Goal: Information Seeking & Learning: Learn about a topic

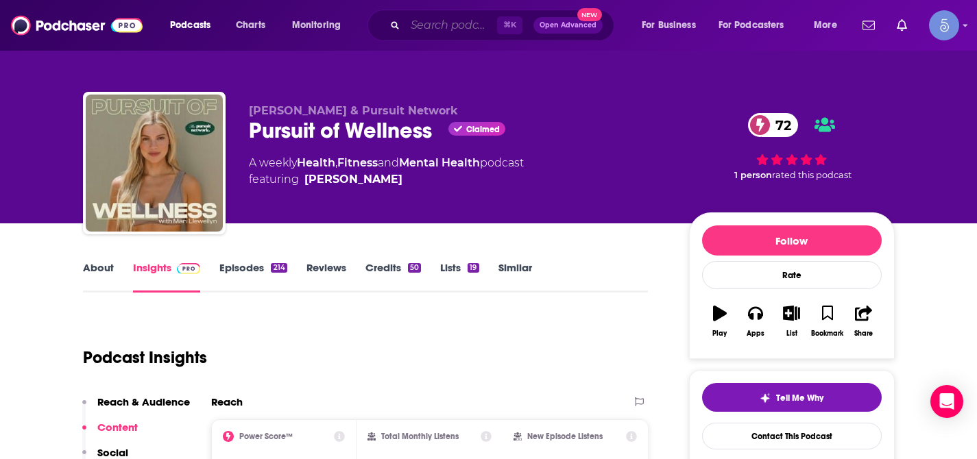
click at [450, 22] on input "Search podcasts, credits, & more..." at bounding box center [451, 25] width 92 height 22
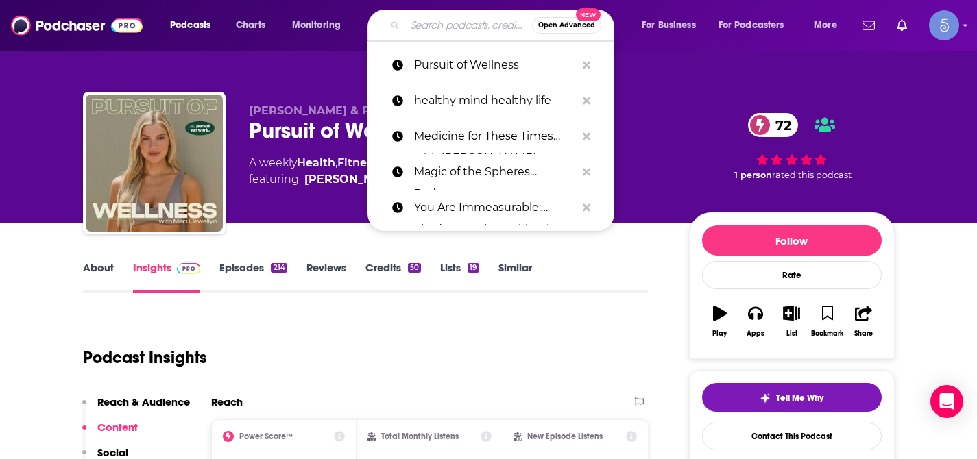
paste input "The Sexy Lifestyle with [PERSON_NAME] and [PERSON_NAME]"
type input "The Sexy Lifestyle with [PERSON_NAME] and [PERSON_NAME]"
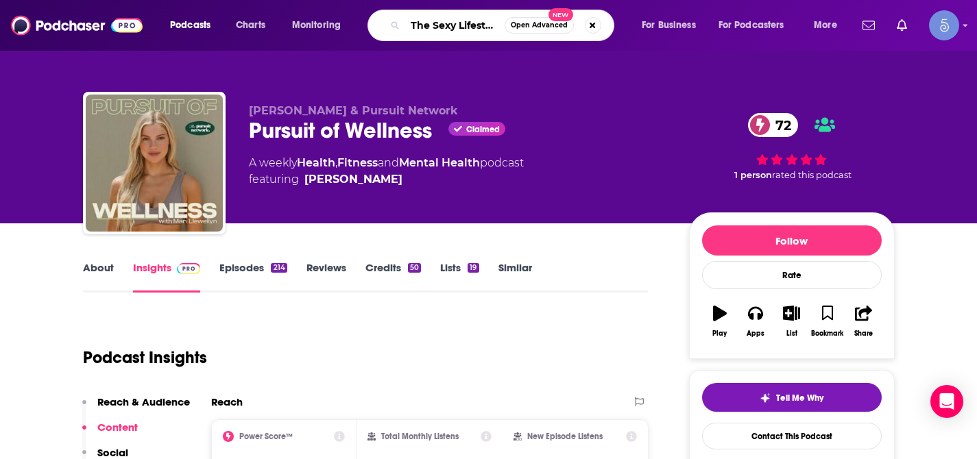
scroll to position [0, 110]
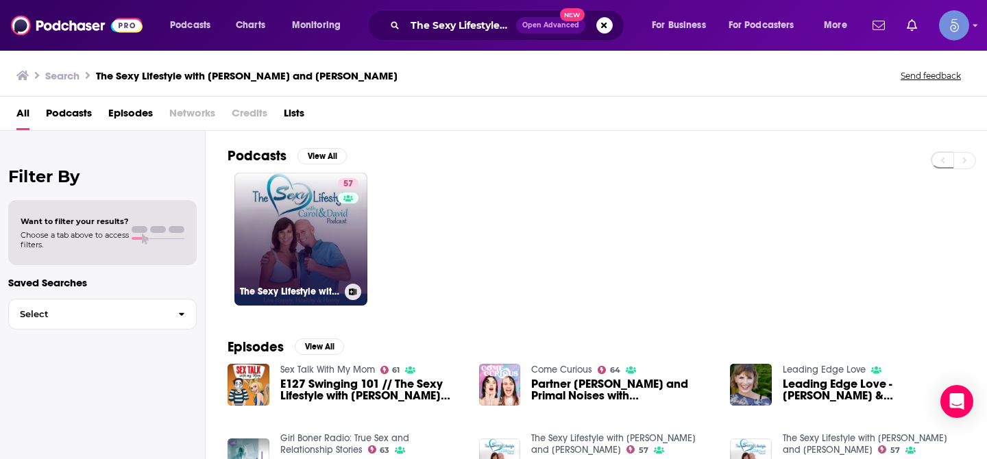
click at [296, 214] on link "57 The Sexy Lifestyle with [PERSON_NAME] and [PERSON_NAME]" at bounding box center [300, 239] width 133 height 133
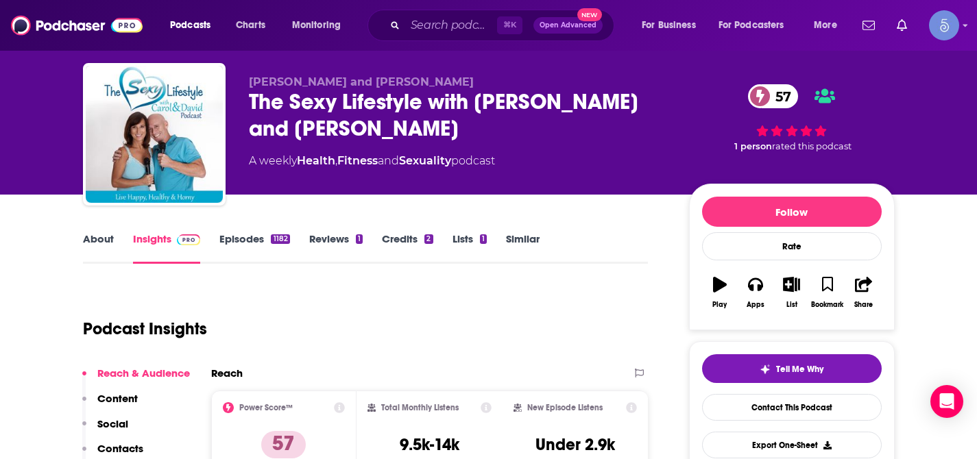
scroll to position [27, 0]
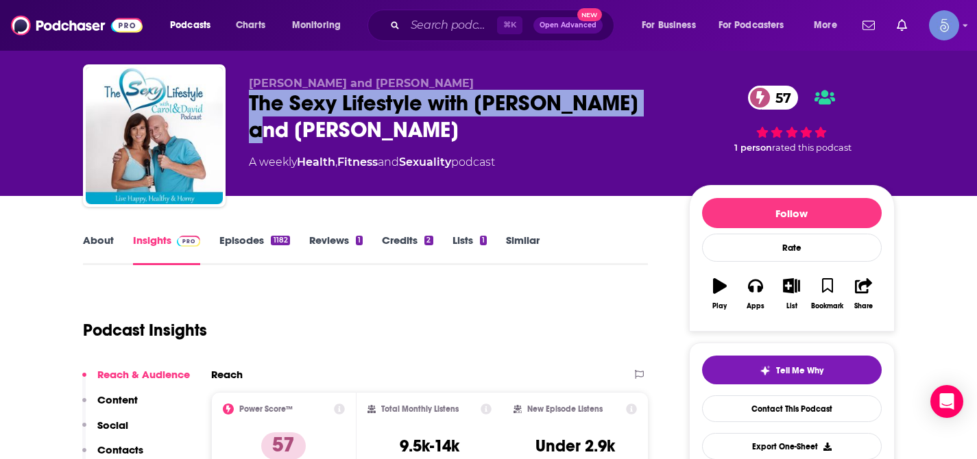
drag, startPoint x: 250, startPoint y: 101, endPoint x: 660, endPoint y: 108, distance: 410.0
click at [666, 108] on div "The Sexy Lifestyle with [PERSON_NAME] and [PERSON_NAME] 57" at bounding box center [458, 116] width 418 height 53
copy h2 "The Sexy Lifestyle with [PERSON_NAME] and [PERSON_NAME]"
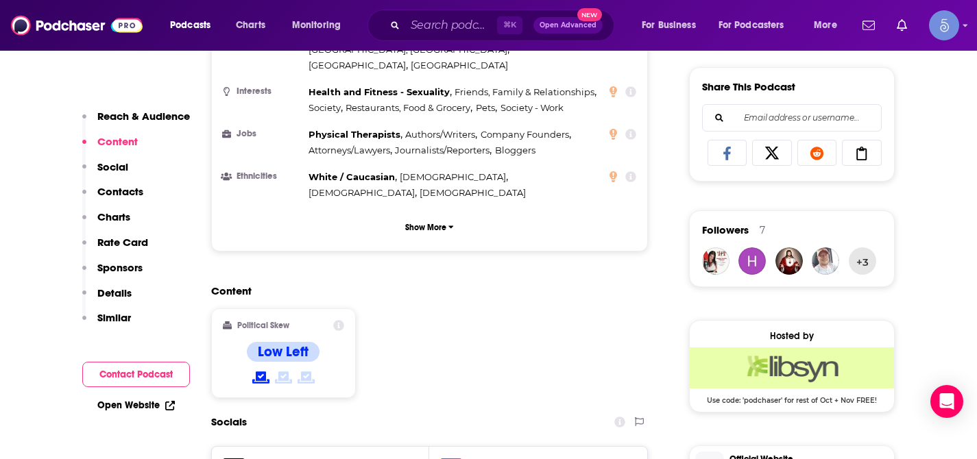
scroll to position [1136, 0]
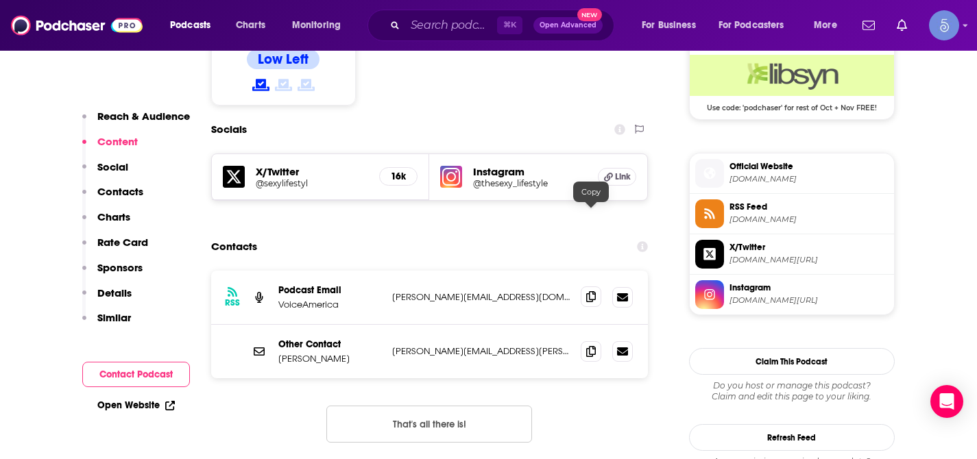
click at [589, 291] on icon at bounding box center [591, 296] width 10 height 11
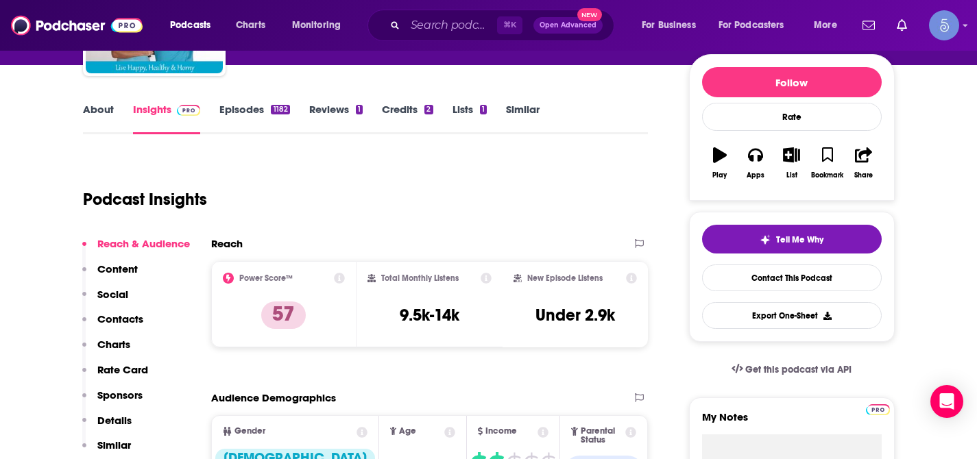
scroll to position [162, 0]
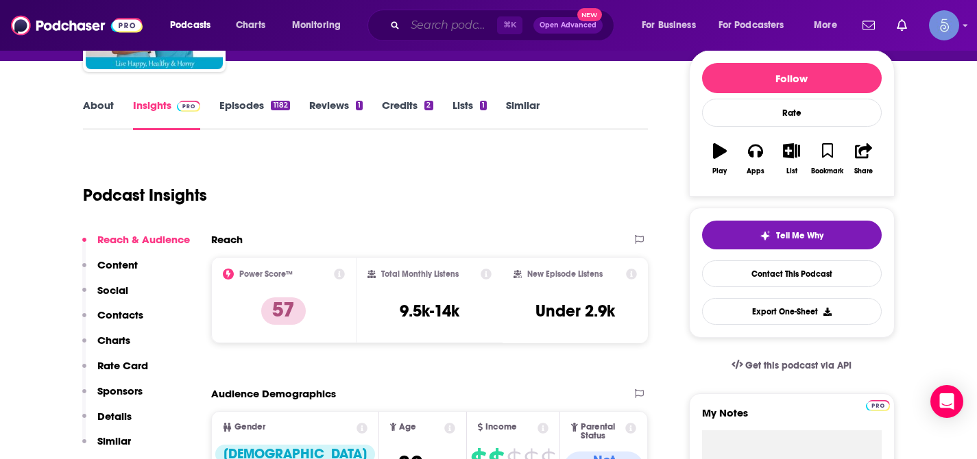
click at [449, 30] on input "Search podcasts, credits, & more..." at bounding box center [451, 25] width 92 height 22
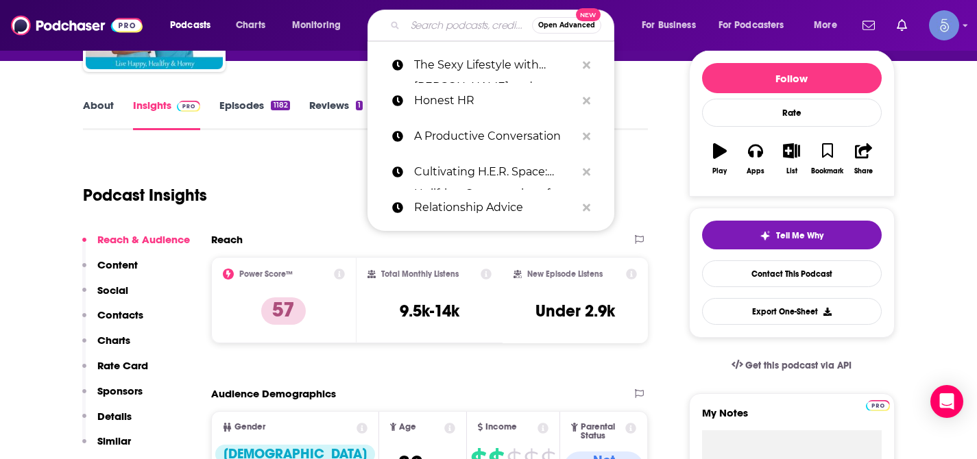
paste input "The Vibe Science Podcast"
type input "The Vibe Science Podcast"
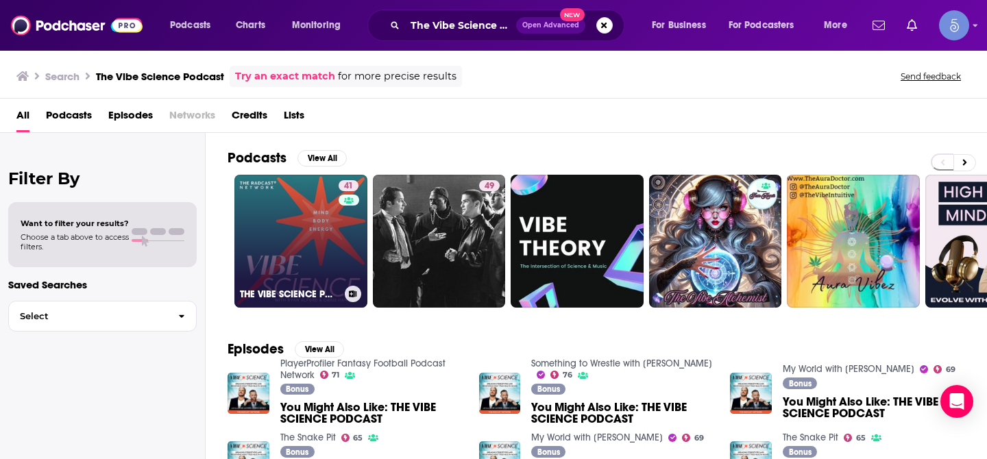
click at [304, 223] on link "41 THE VIBE SCIENCE PODCAST" at bounding box center [300, 241] width 133 height 133
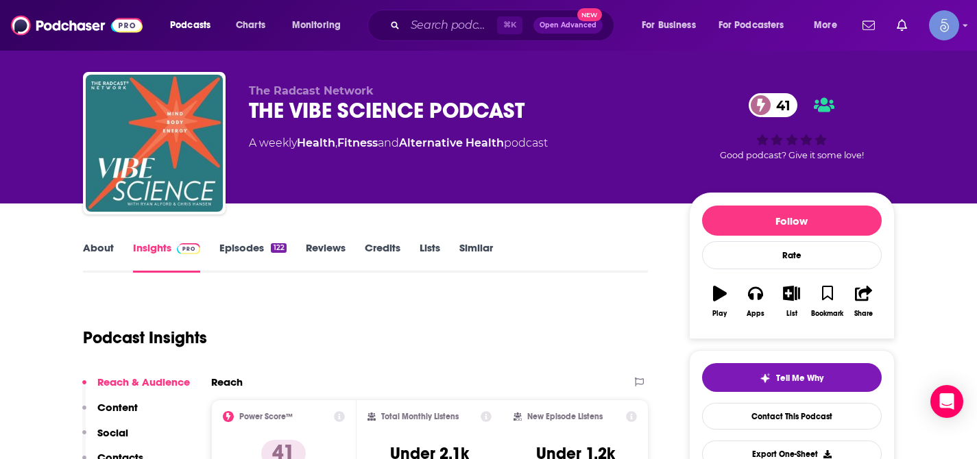
scroll to position [19, 0]
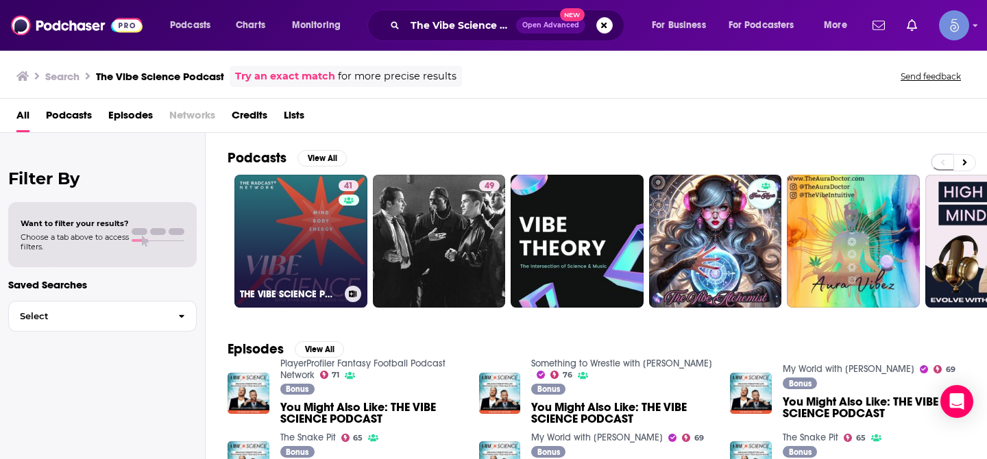
click at [315, 224] on link "41 THE VIBE SCIENCE PODCAST" at bounding box center [300, 241] width 133 height 133
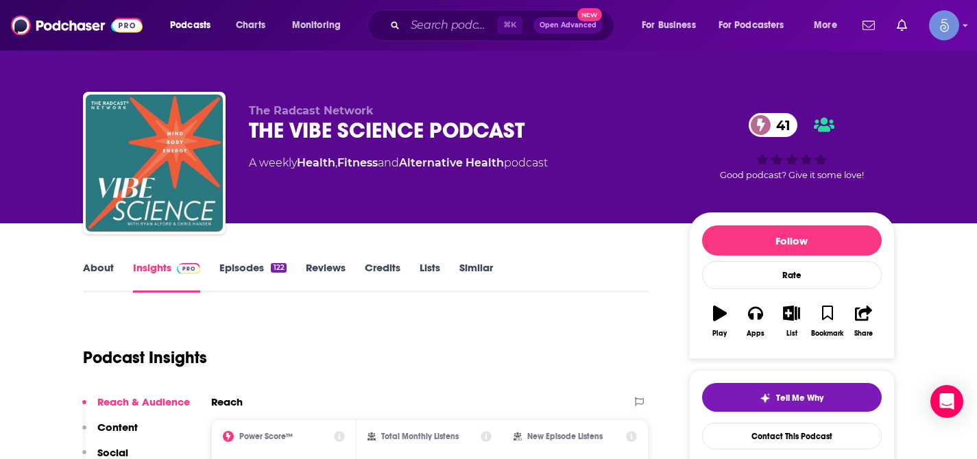
click at [97, 265] on link "About" at bounding box center [98, 277] width 31 height 32
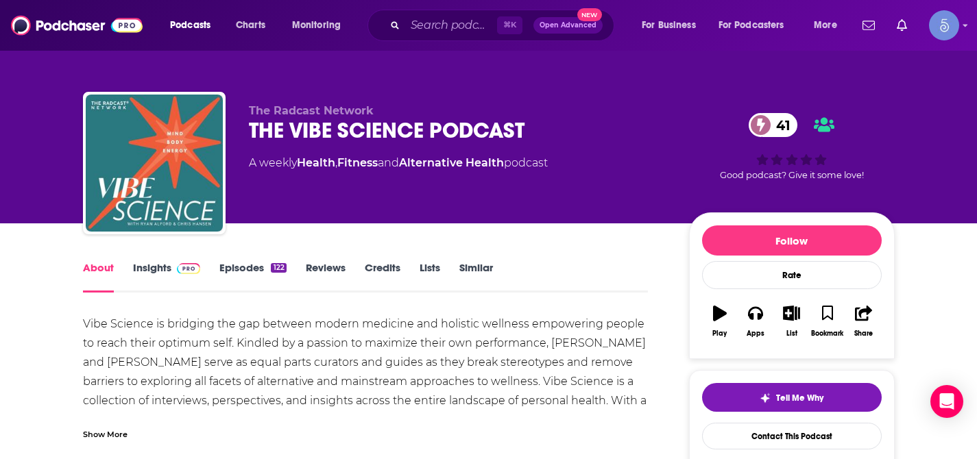
click at [147, 273] on link "Insights" at bounding box center [167, 277] width 68 height 32
